Goal: Book appointment/travel/reservation

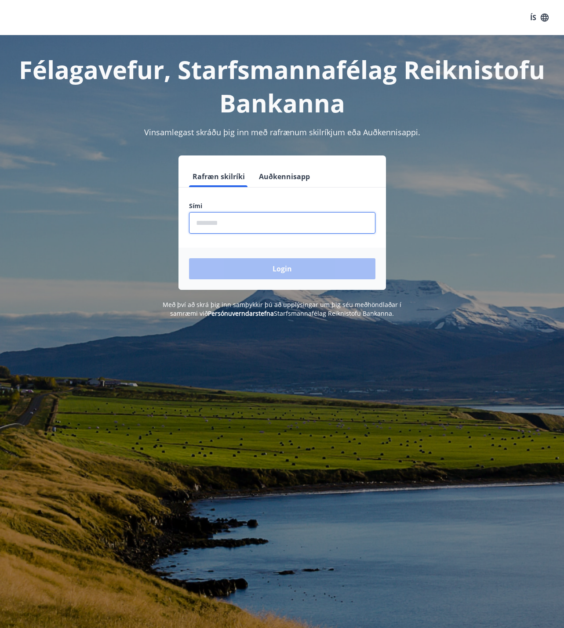
click at [228, 227] on input "phone" at bounding box center [282, 223] width 186 height 22
type input "********"
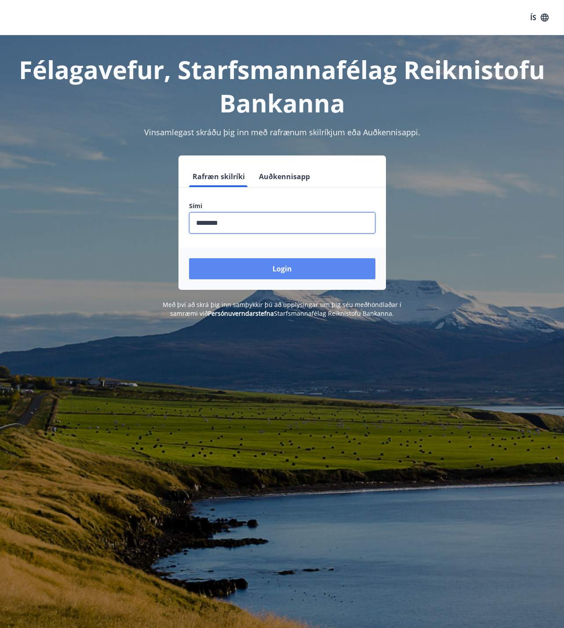
click at [243, 269] on button "Login" at bounding box center [282, 268] width 186 height 21
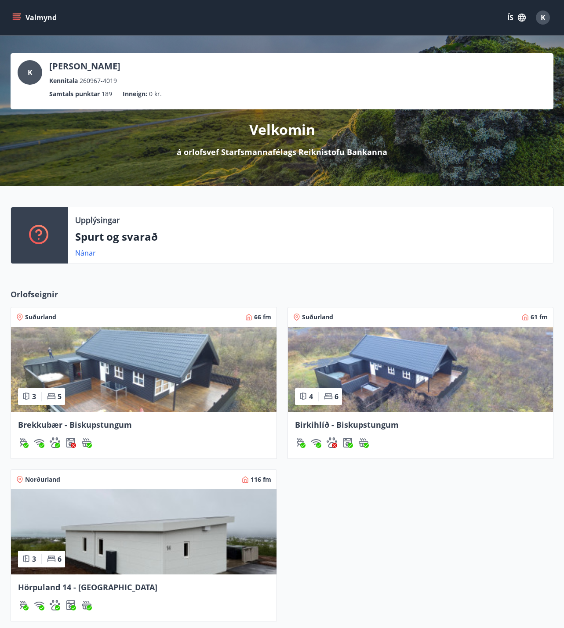
click at [80, 589] on span "Hörpuland 14 - Akureyri" at bounding box center [87, 587] width 139 height 11
click at [21, 16] on icon "menu" at bounding box center [16, 17] width 9 height 9
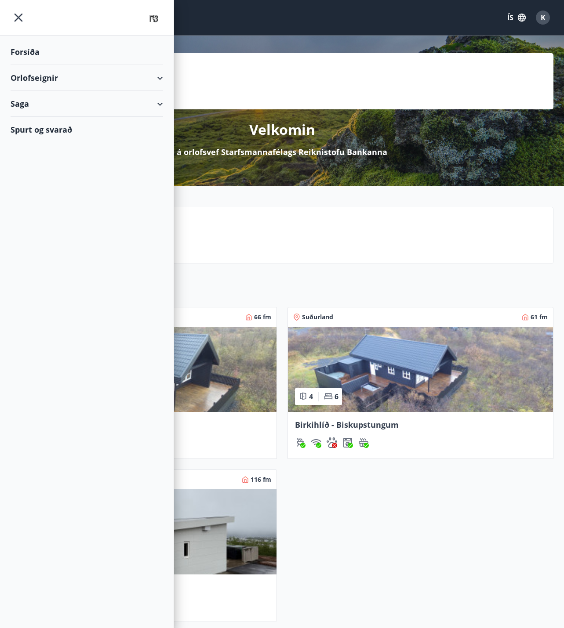
click at [160, 77] on div "Orlofseignir" at bounding box center [87, 78] width 152 height 26
click at [53, 119] on div "Bókunardagatal" at bounding box center [87, 118] width 138 height 18
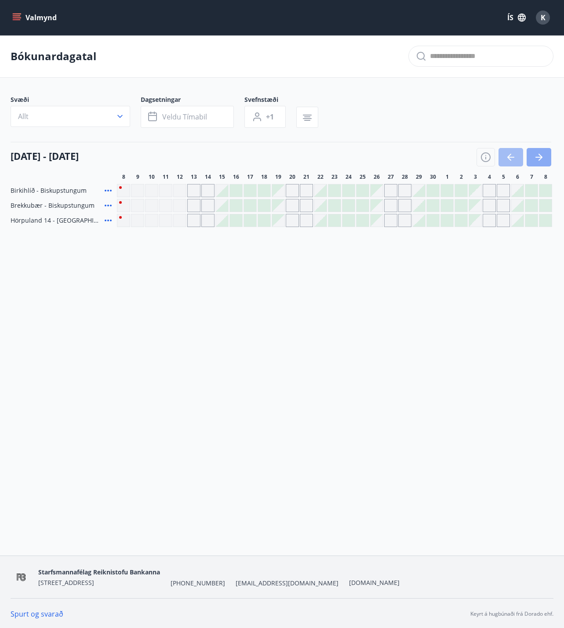
click at [539, 156] on icon "button" at bounding box center [538, 157] width 11 height 11
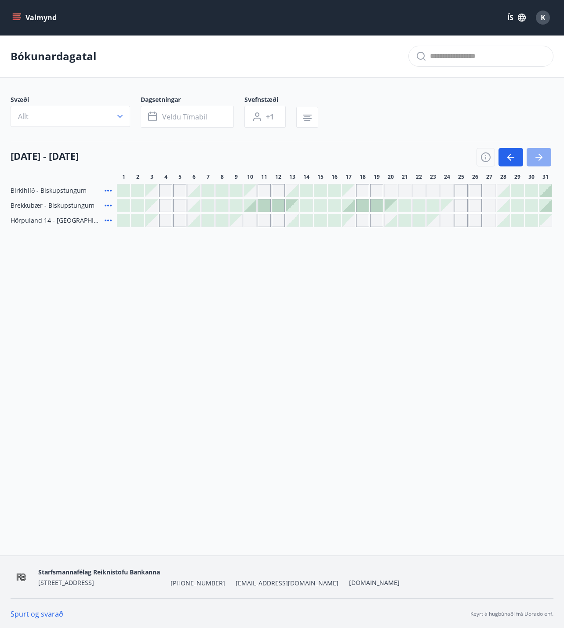
click at [539, 153] on icon "button" at bounding box center [538, 157] width 11 height 11
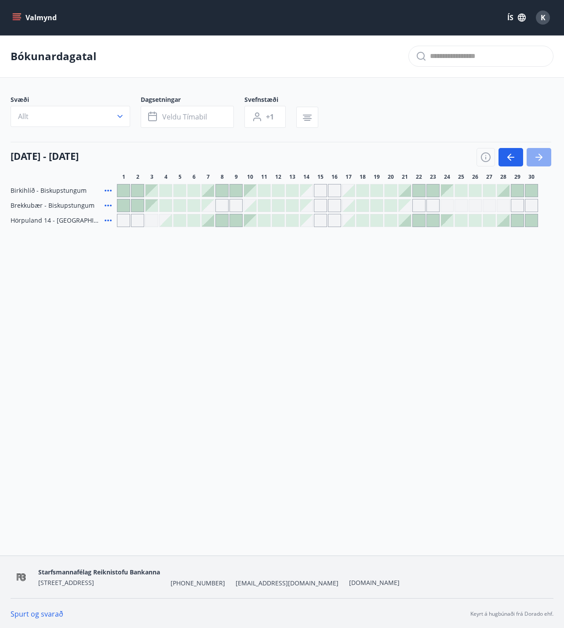
click at [544, 155] on button "button" at bounding box center [538, 157] width 25 height 18
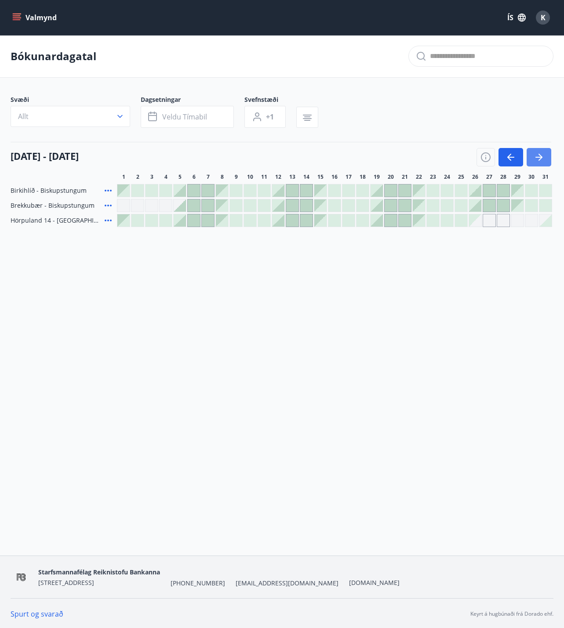
click at [540, 155] on icon "button" at bounding box center [538, 157] width 11 height 11
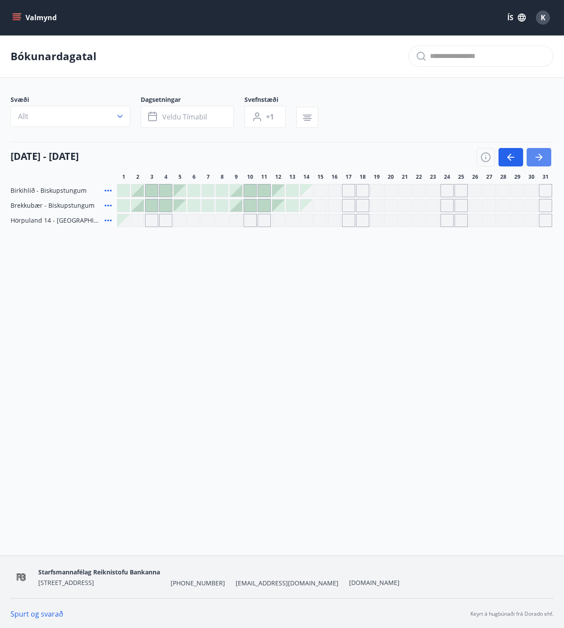
click at [541, 153] on icon "button" at bounding box center [538, 157] width 11 height 11
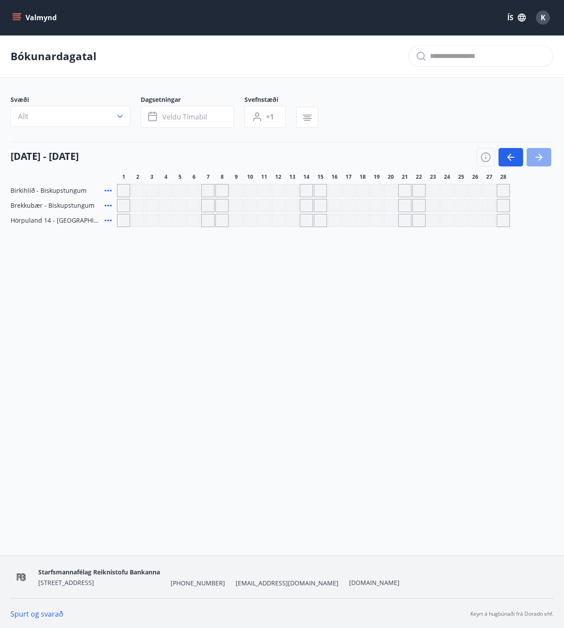
click at [541, 153] on icon "button" at bounding box center [538, 157] width 11 height 11
